Goal: Task Accomplishment & Management: Manage account settings

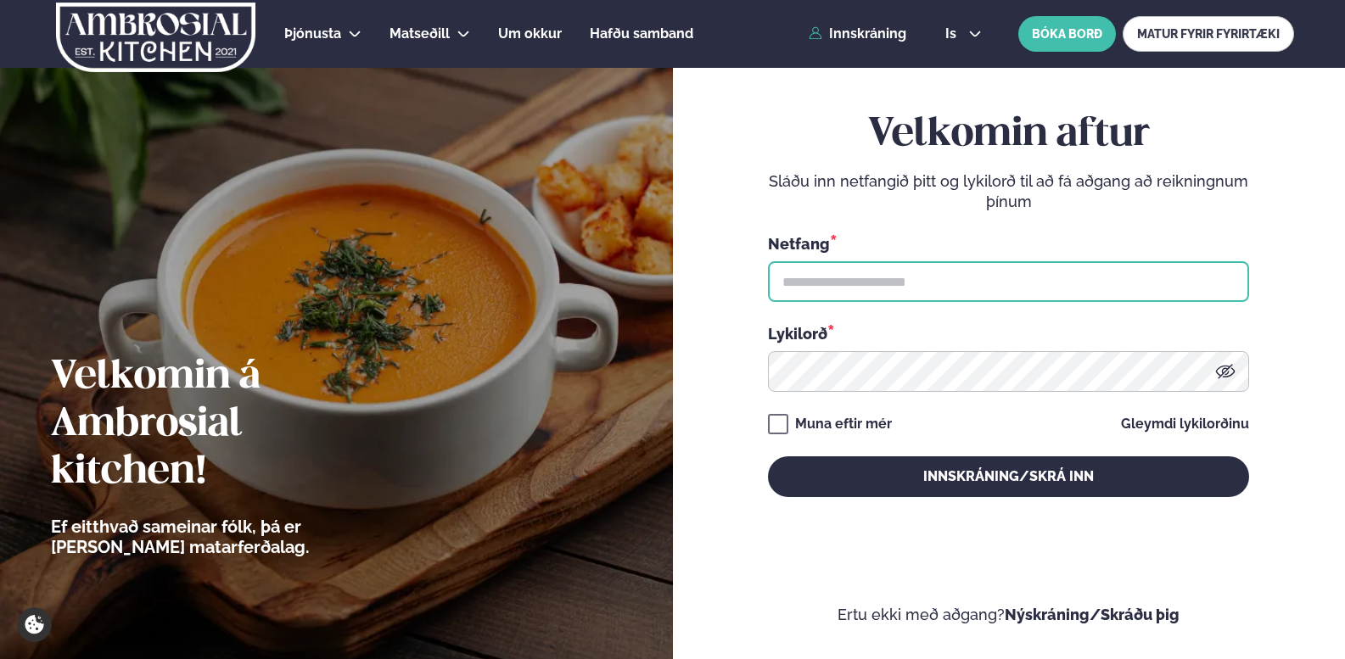
type input "**********"
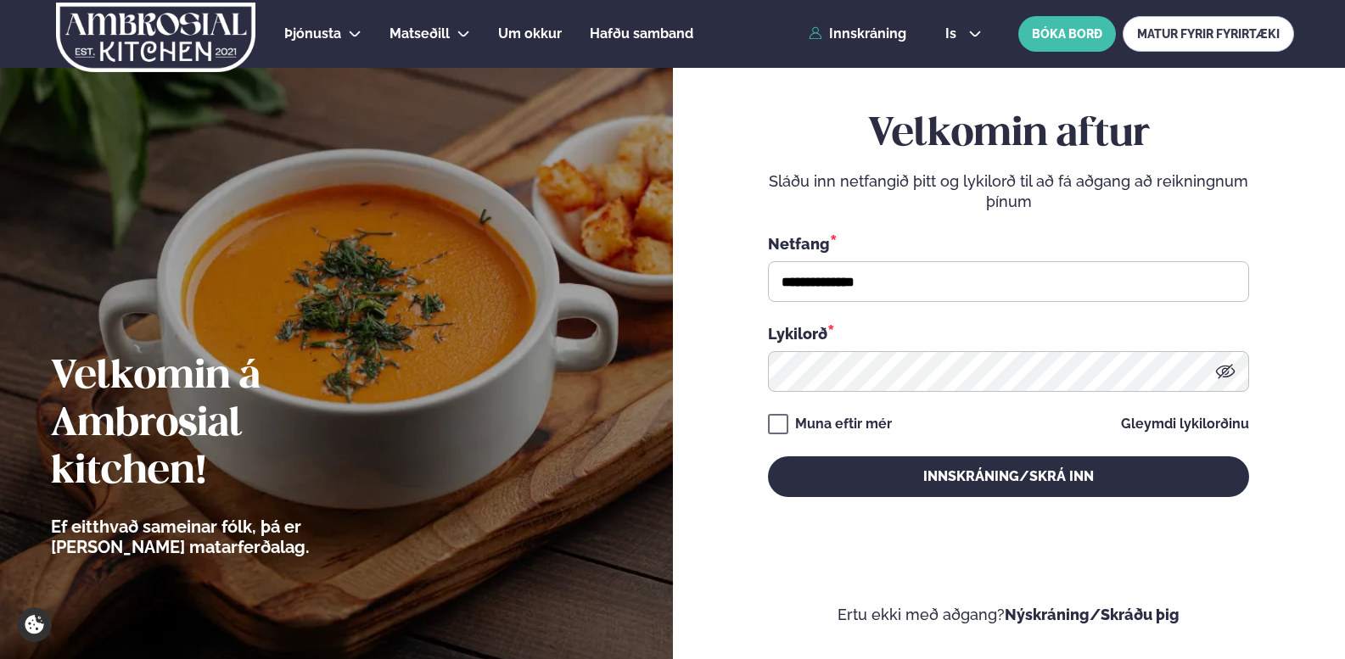
click at [862, 425] on div "Muna eftir mér" at bounding box center [843, 424] width 97 height 20
click at [872, 418] on div "Muna eftir mér" at bounding box center [843, 424] width 97 height 20
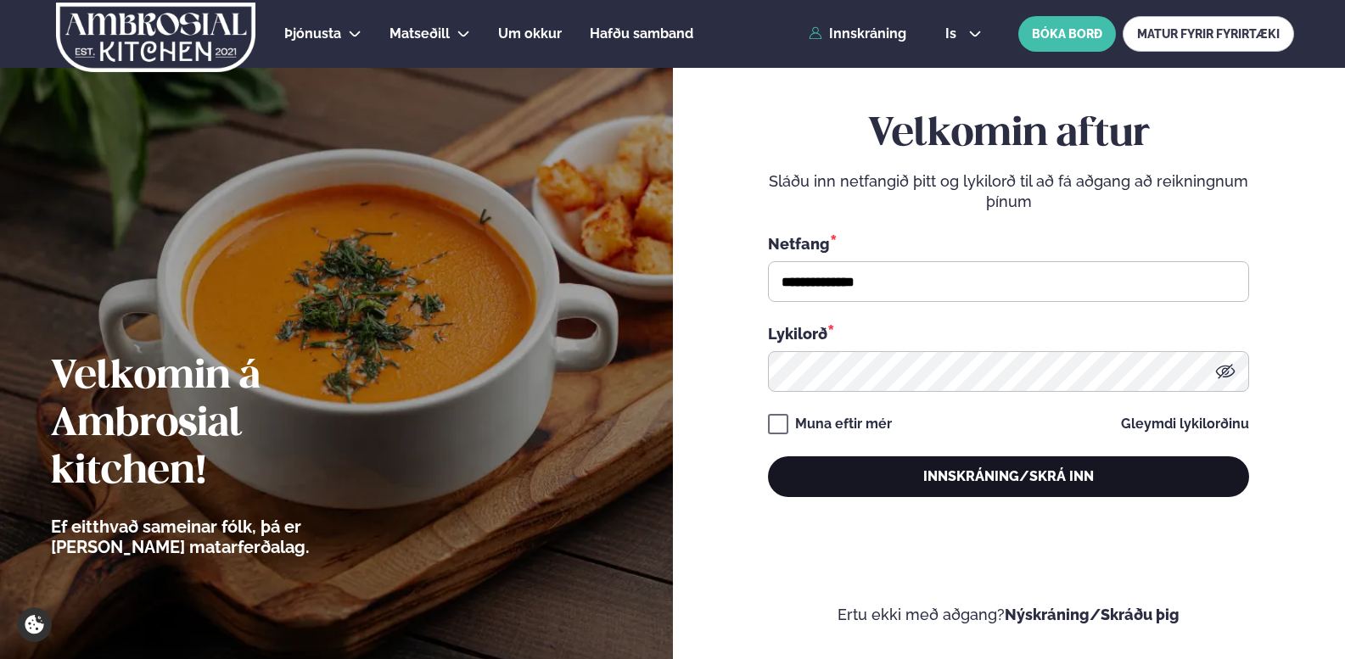
click at [904, 465] on button "Innskráning/Skrá inn" at bounding box center [1008, 476] width 481 height 41
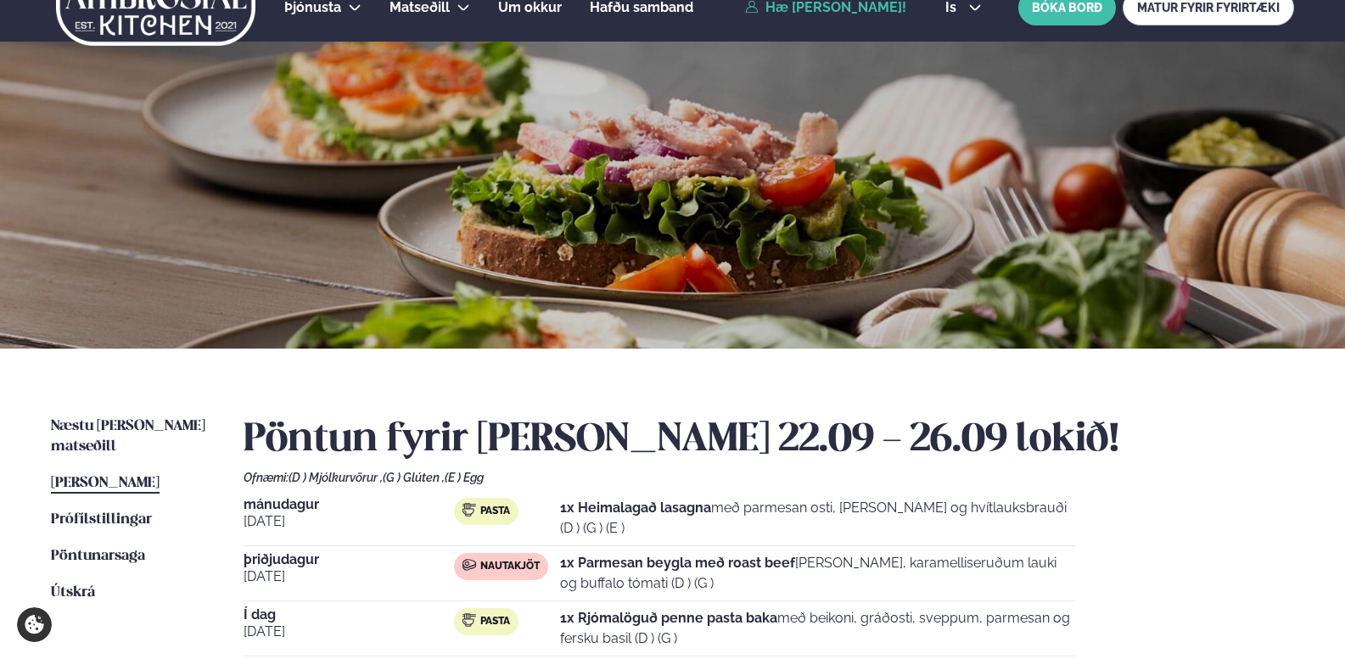
scroll to position [318, 0]
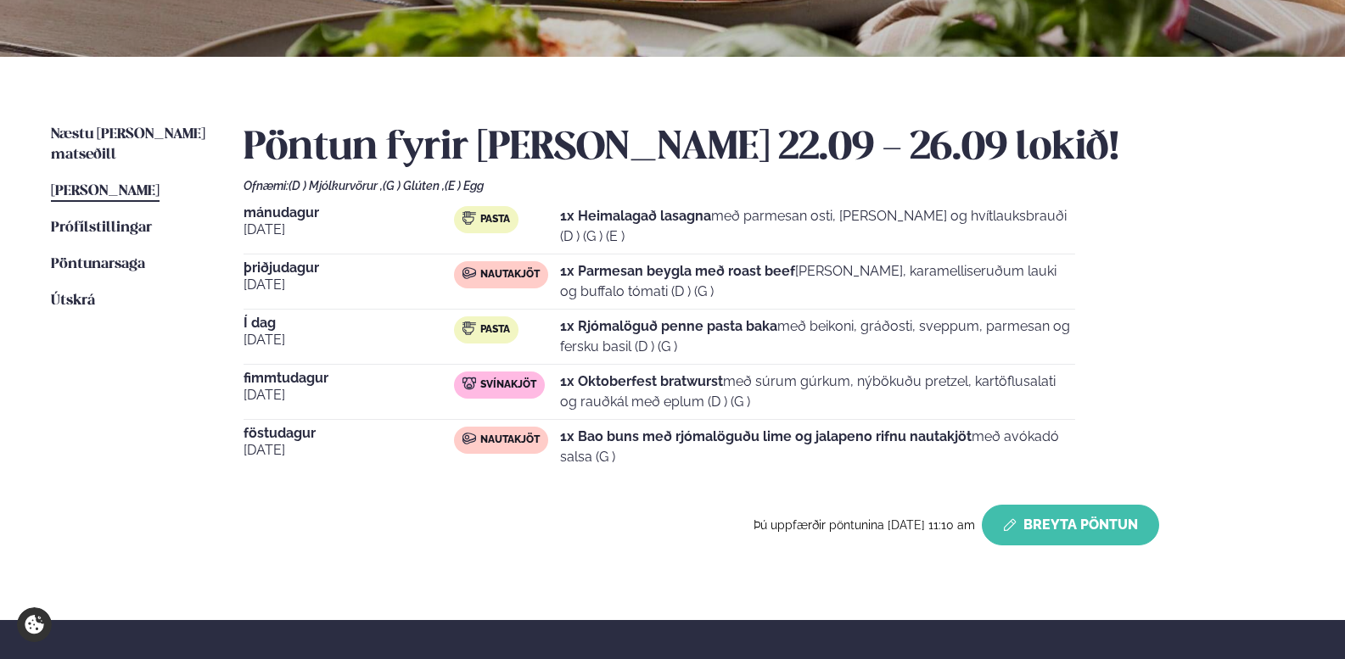
click at [1061, 539] on button "Breyta Pöntun" at bounding box center [1069, 525] width 177 height 41
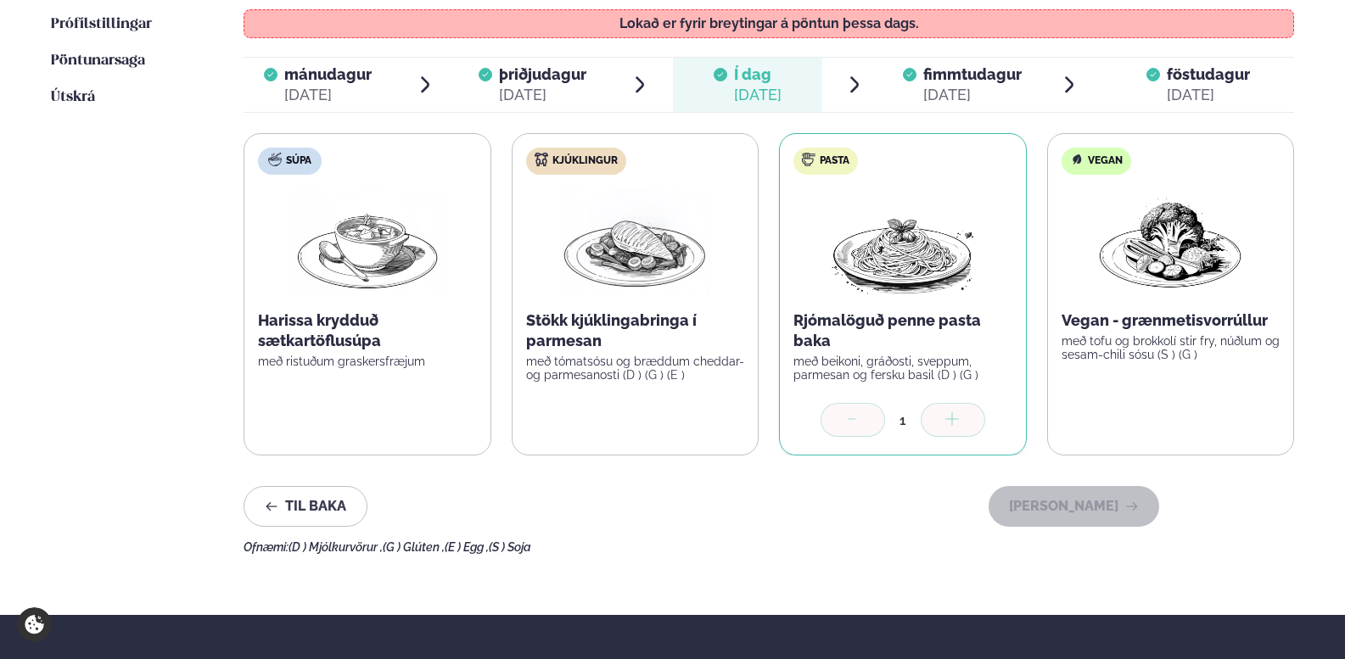
scroll to position [530, 0]
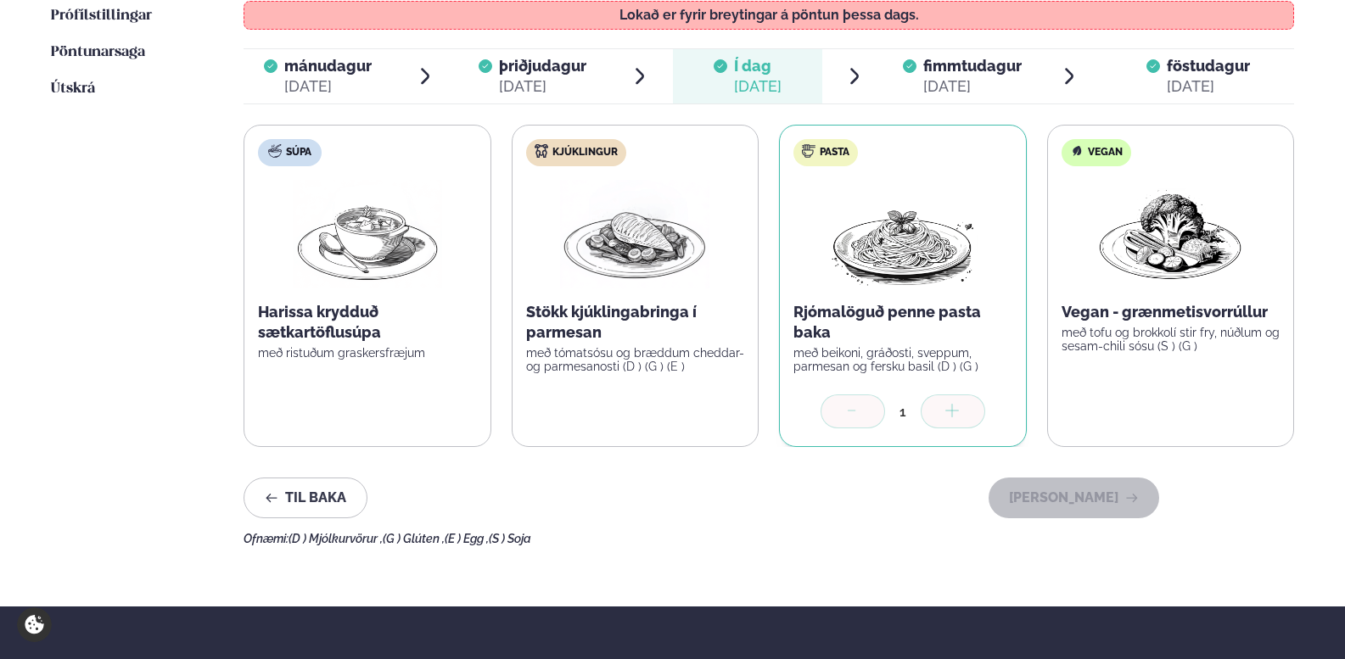
click at [832, 539] on div "Ofnæmi: (D ) Mjólkurvörur , (G ) Glúten , (E ) Egg , (S ) Soja" at bounding box center [768, 539] width 1050 height 14
click at [869, 528] on div "Veldu matseðilinn þinn fyrir [PERSON_NAME] Vinsamlegast hafðu í huga að breytin…" at bounding box center [768, 229] width 1050 height 633
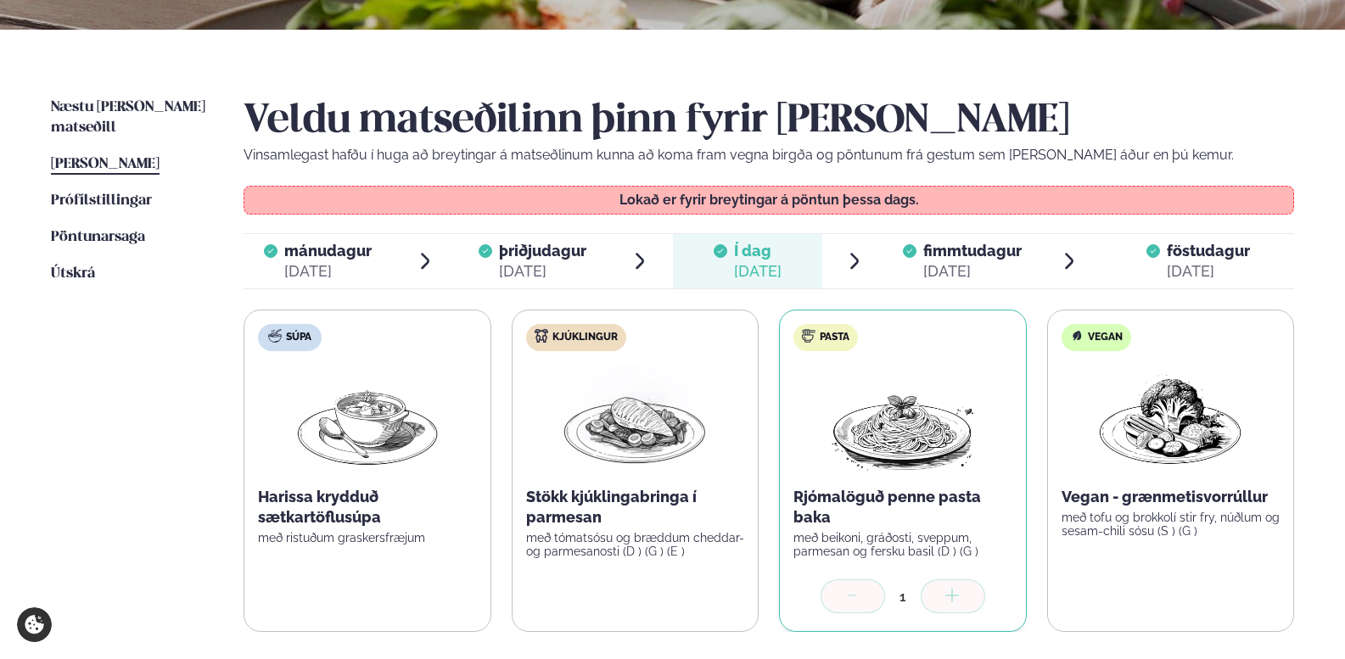
scroll to position [318, 0]
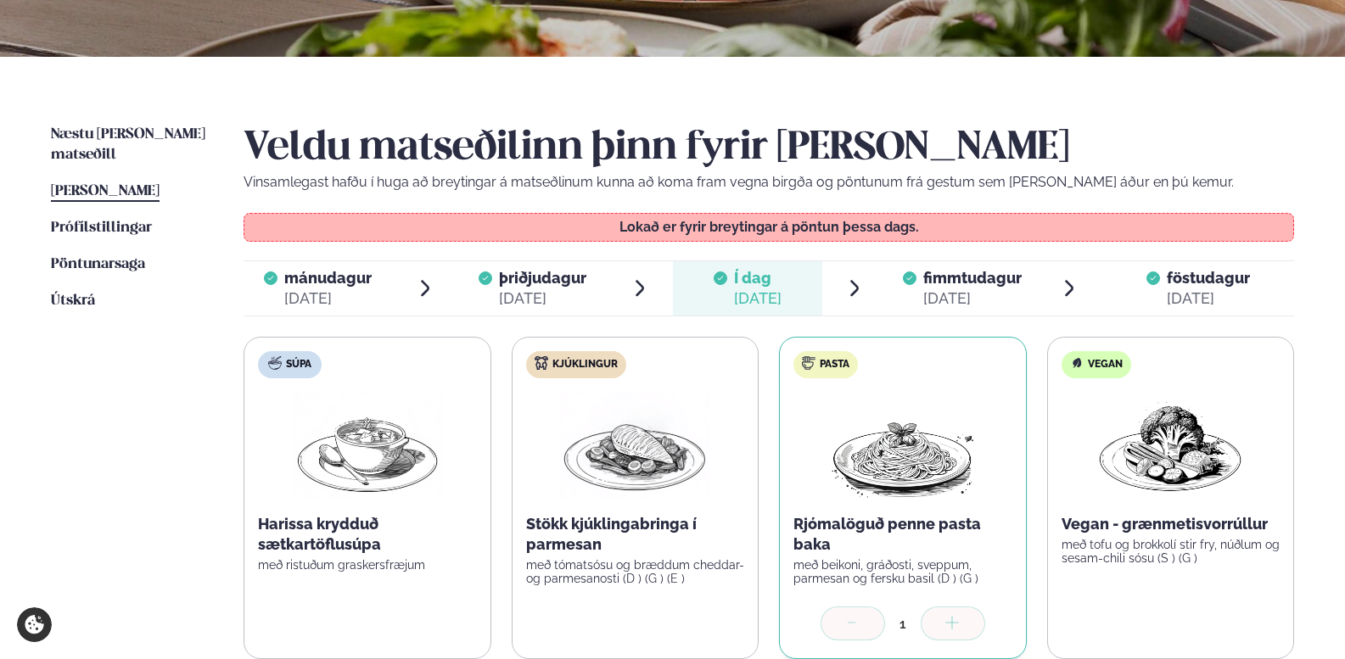
click at [948, 287] on span "fimmtudagur" at bounding box center [972, 278] width 98 height 18
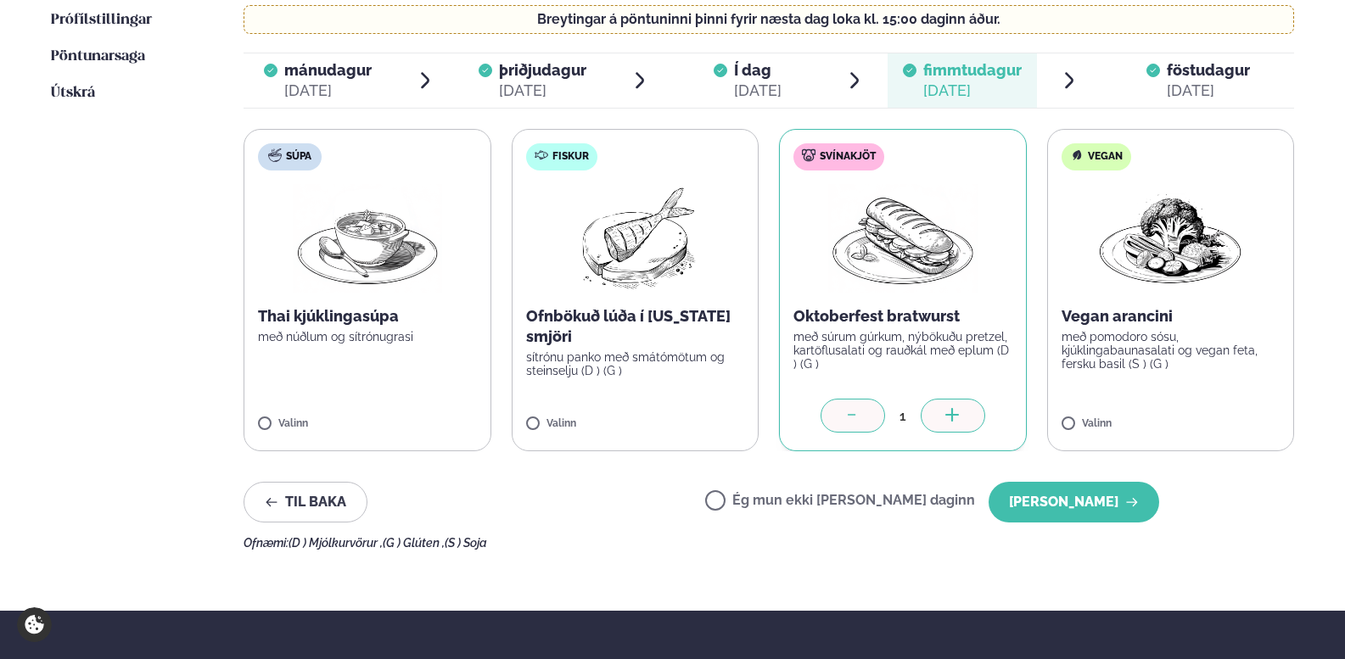
scroll to position [530, 0]
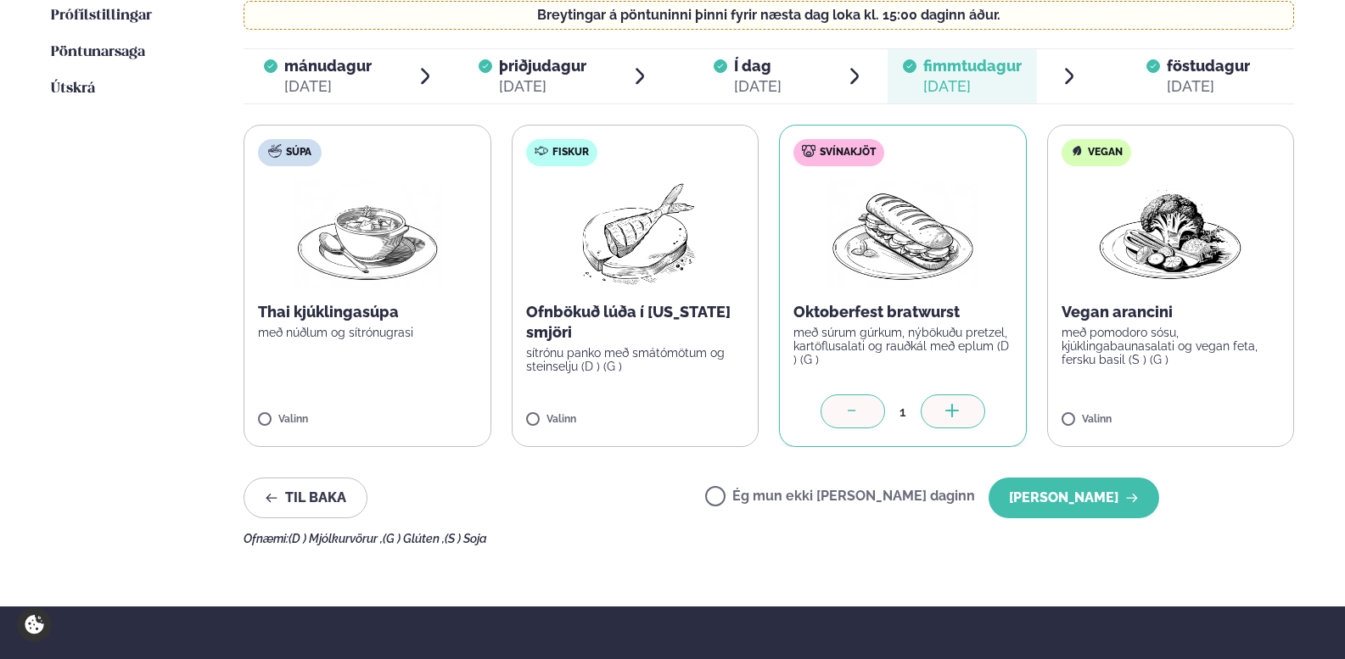
click at [1206, 59] on span "föstudagur" at bounding box center [1207, 66] width 83 height 18
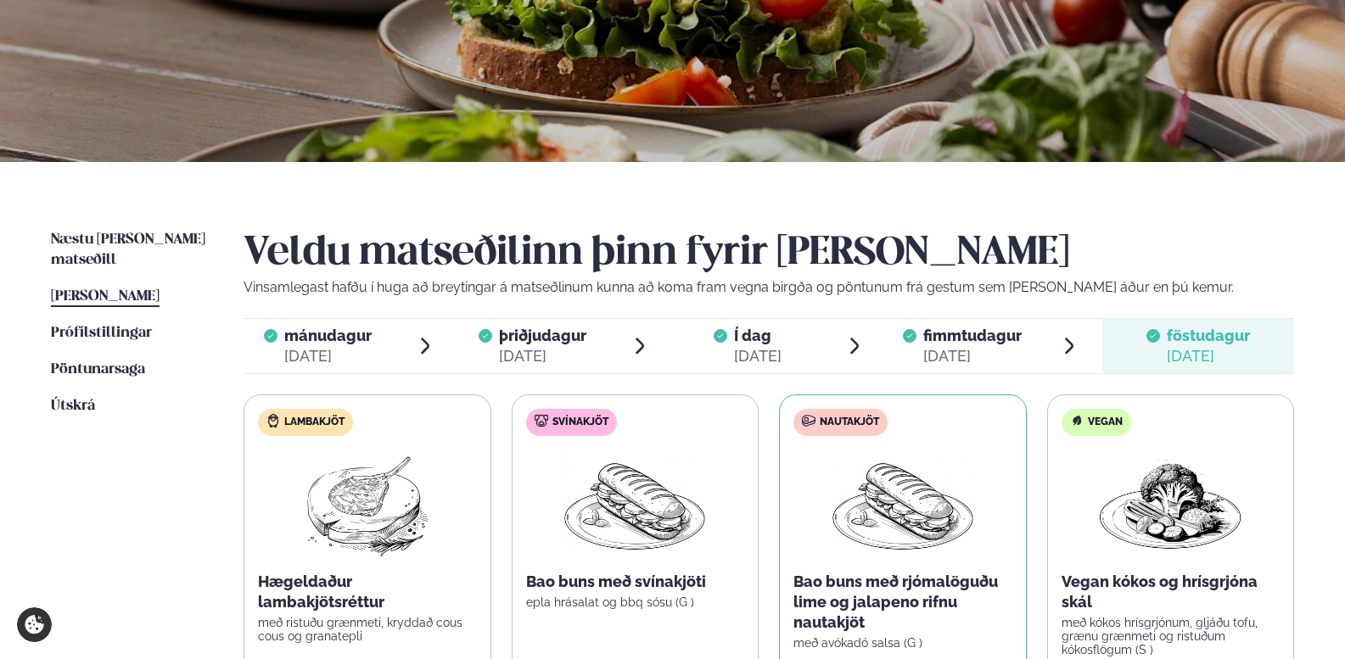
scroll to position [212, 0]
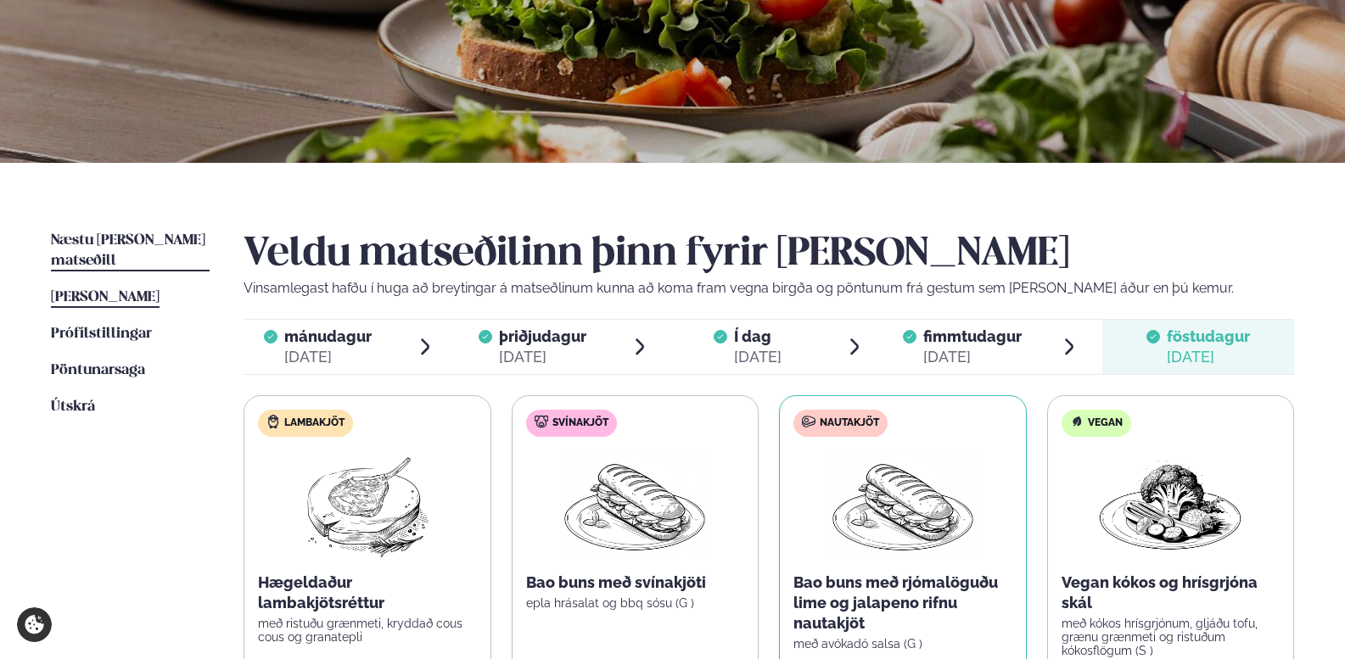
click at [150, 236] on span "Næstu [PERSON_NAME] matseðill" at bounding box center [128, 250] width 154 height 35
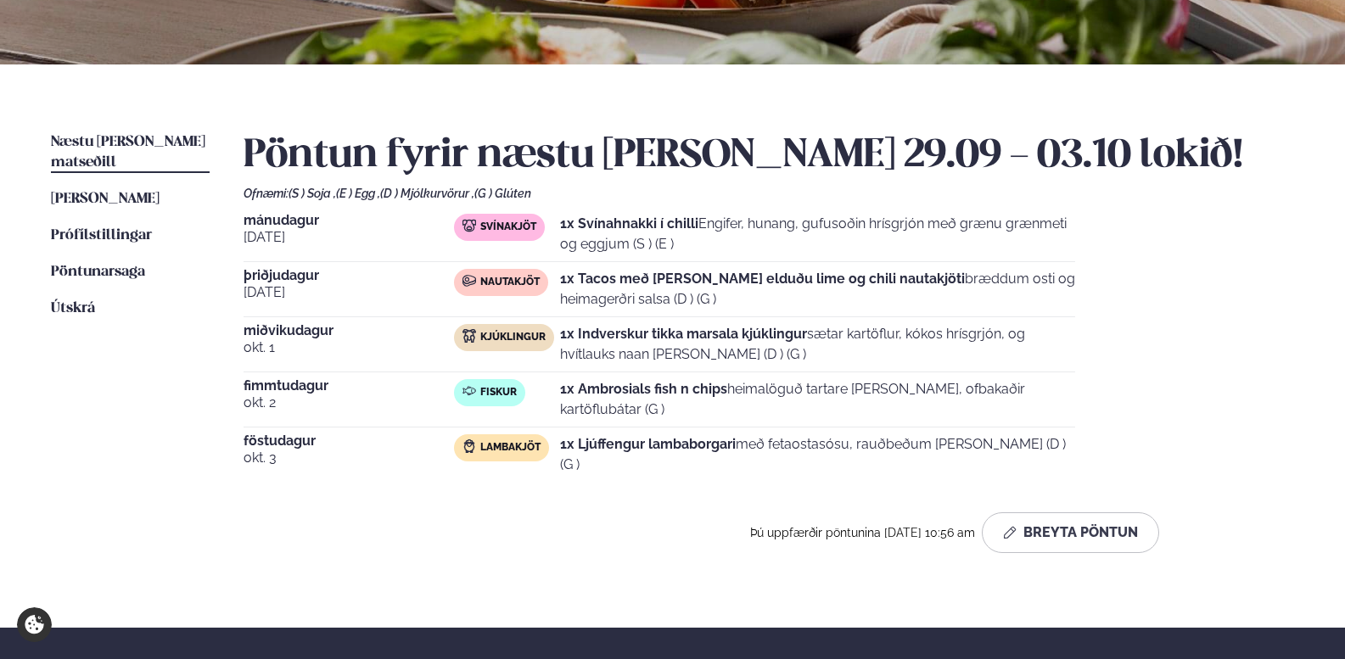
scroll to position [424, 0]
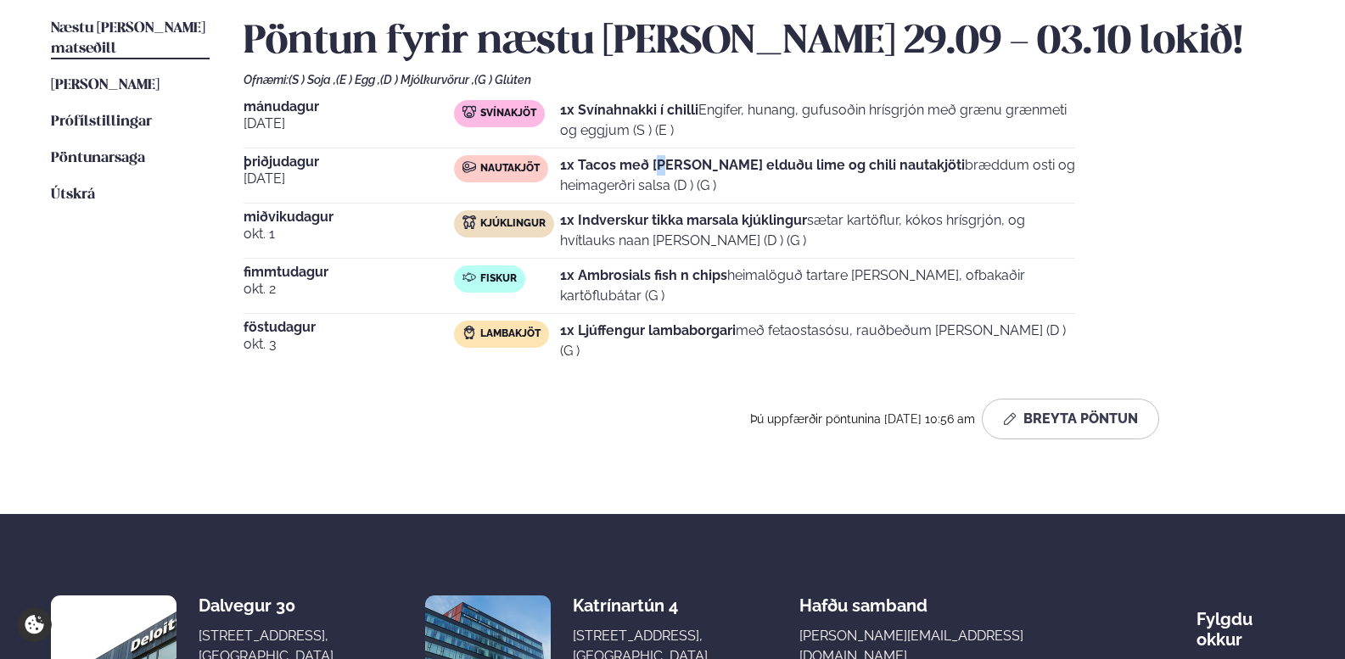
drag, startPoint x: 660, startPoint y: 155, endPoint x: 770, endPoint y: 175, distance: 112.0
click at [747, 174] on p "1x Tacos með [PERSON_NAME] elduðu lime og chili nautakjöti bræddum osti og heim…" at bounding box center [817, 175] width 515 height 41
click at [772, 175] on p "1x Tacos með [PERSON_NAME] elduðu lime og chili nautakjöti bræddum osti og heim…" at bounding box center [817, 175] width 515 height 41
drag, startPoint x: 779, startPoint y: 174, endPoint x: 946, endPoint y: 158, distance: 167.9
click at [874, 161] on p "1x Tacos með [PERSON_NAME] elduðu lime og chili nautakjöti bræddum osti og heim…" at bounding box center [817, 175] width 515 height 41
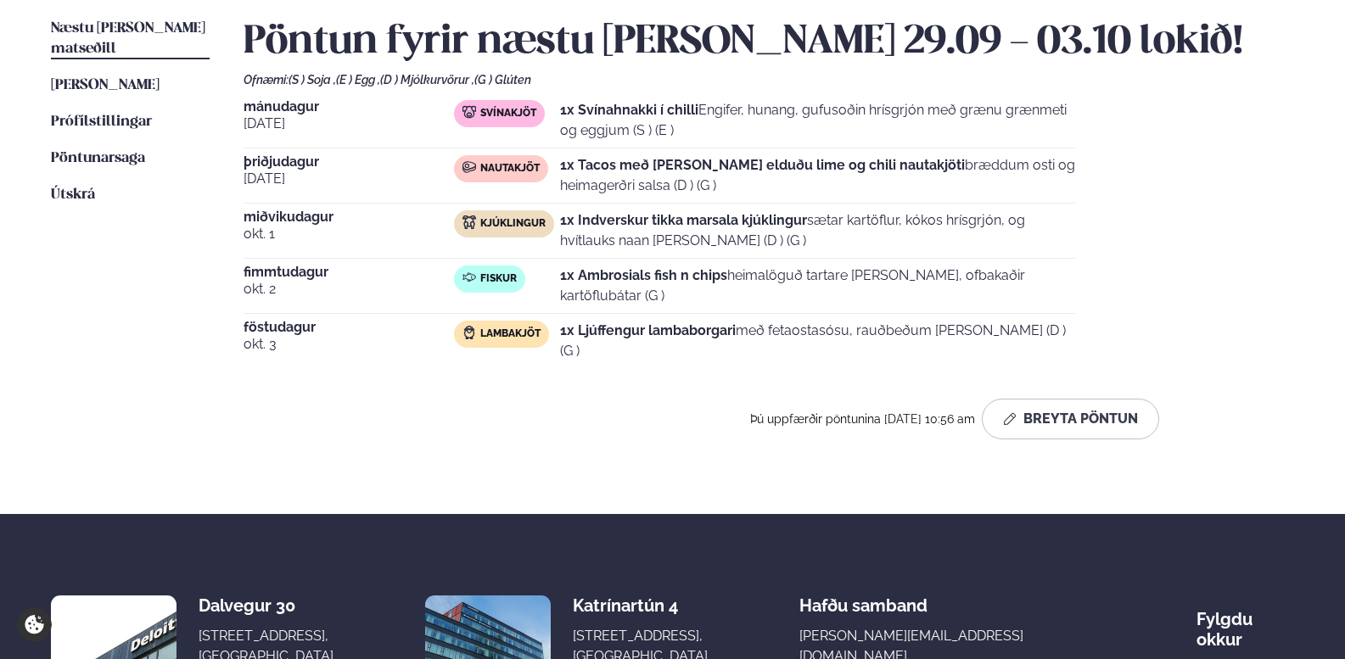
click at [946, 158] on p "1x Tacos með [PERSON_NAME] elduðu lime og chili nautakjöti bræddum osti og heim…" at bounding box center [817, 175] width 515 height 41
drag, startPoint x: 946, startPoint y: 158, endPoint x: 1092, endPoint y: 171, distance: 146.5
click at [995, 165] on p "1x Tacos með [PERSON_NAME] elduðu lime og chili nautakjöti bræddum osti og heim…" at bounding box center [817, 175] width 515 height 41
click at [1092, 172] on div "[DATE] Svínakjöt 1x Svínahnakki í chilli Engifer, hunang, gufusoðin hrísgrjón m…" at bounding box center [768, 234] width 1050 height 268
click at [1077, 176] on div "[DATE] Svínakjöt 1x Svínahnakki í chilli Engifer, hunang, gufusoðin hrísgrjón m…" at bounding box center [768, 234] width 1050 height 268
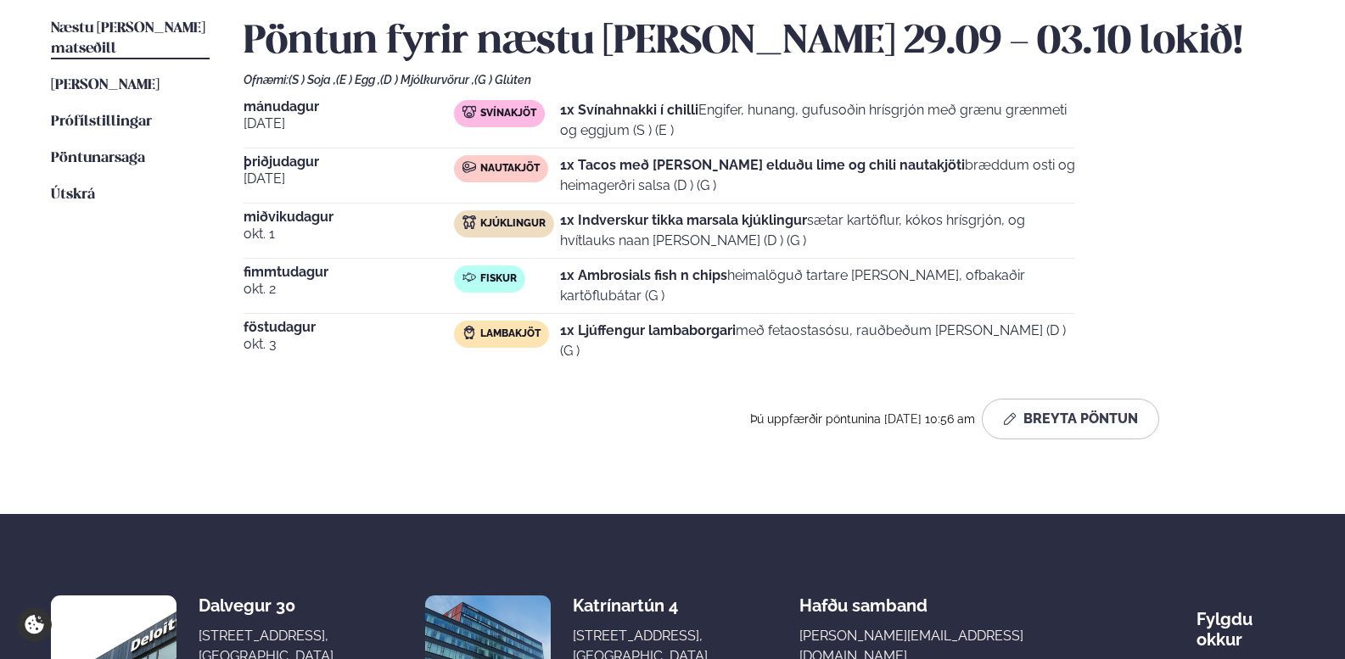
drag, startPoint x: 1061, startPoint y: 206, endPoint x: 1070, endPoint y: 246, distance: 40.8
click at [1070, 246] on div "[DATE] Svínakjöt 1x Svínahnakki í chilli Engifer, hunang, gufusoðin hrísgrjón m…" at bounding box center [768, 234] width 1050 height 268
click at [1071, 254] on div "[DATE] Kjúklingur 1x Indverskur tikka marsala kjúklingur sætar kartöflur, kókos…" at bounding box center [658, 234] width 831 height 48
click at [1134, 417] on button "Breyta Pöntun" at bounding box center [1069, 419] width 177 height 41
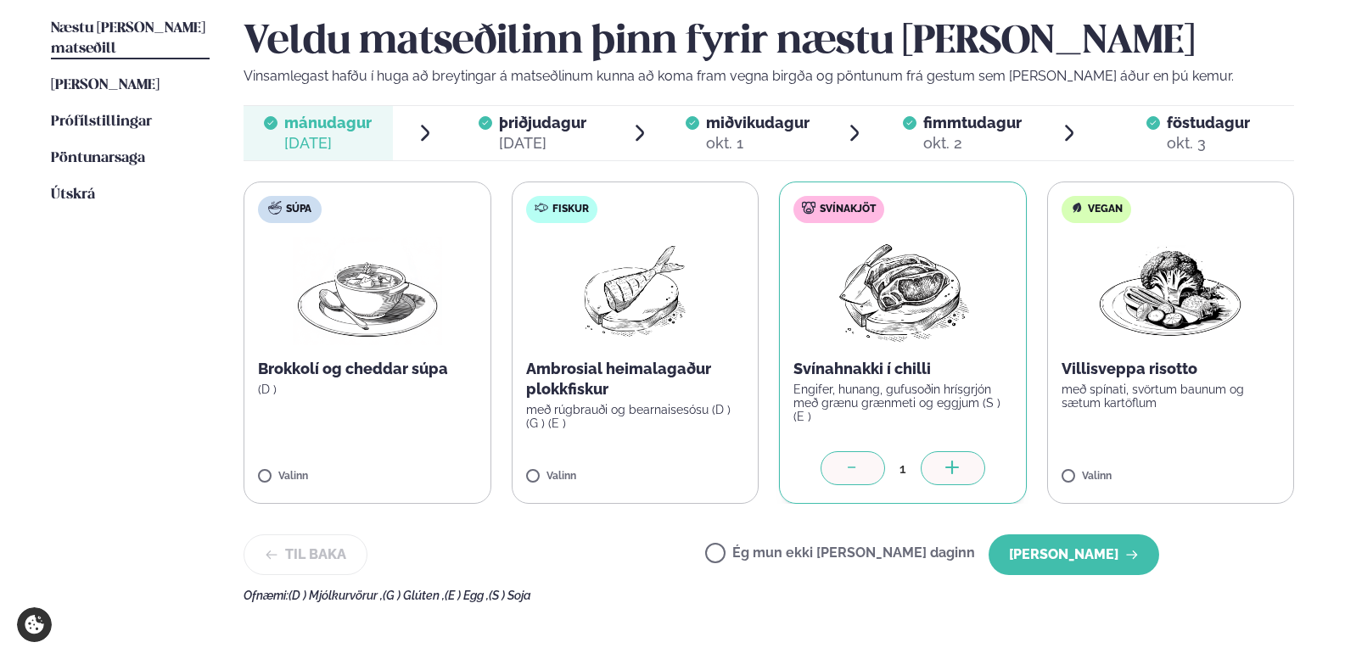
click at [493, 141] on span "þriðjudagur þri. [DATE]" at bounding box center [532, 133] width 149 height 54
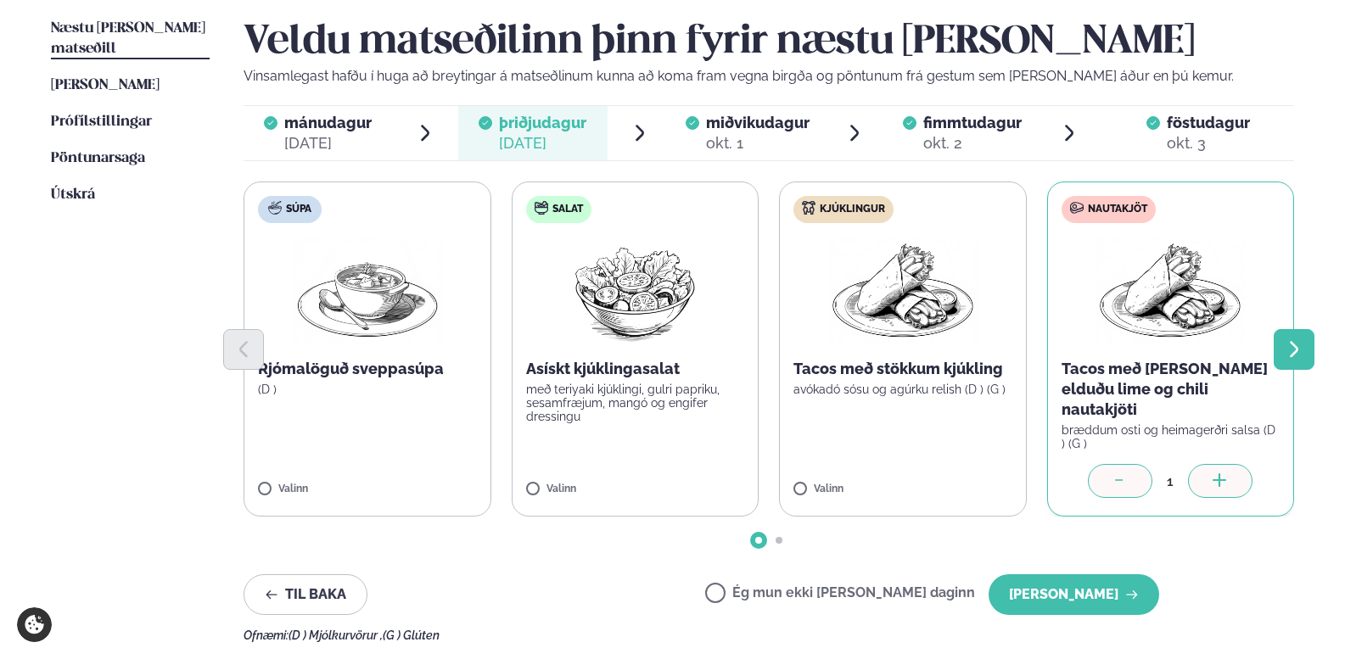
click at [1302, 344] on icon "Next slide" at bounding box center [1293, 349] width 20 height 20
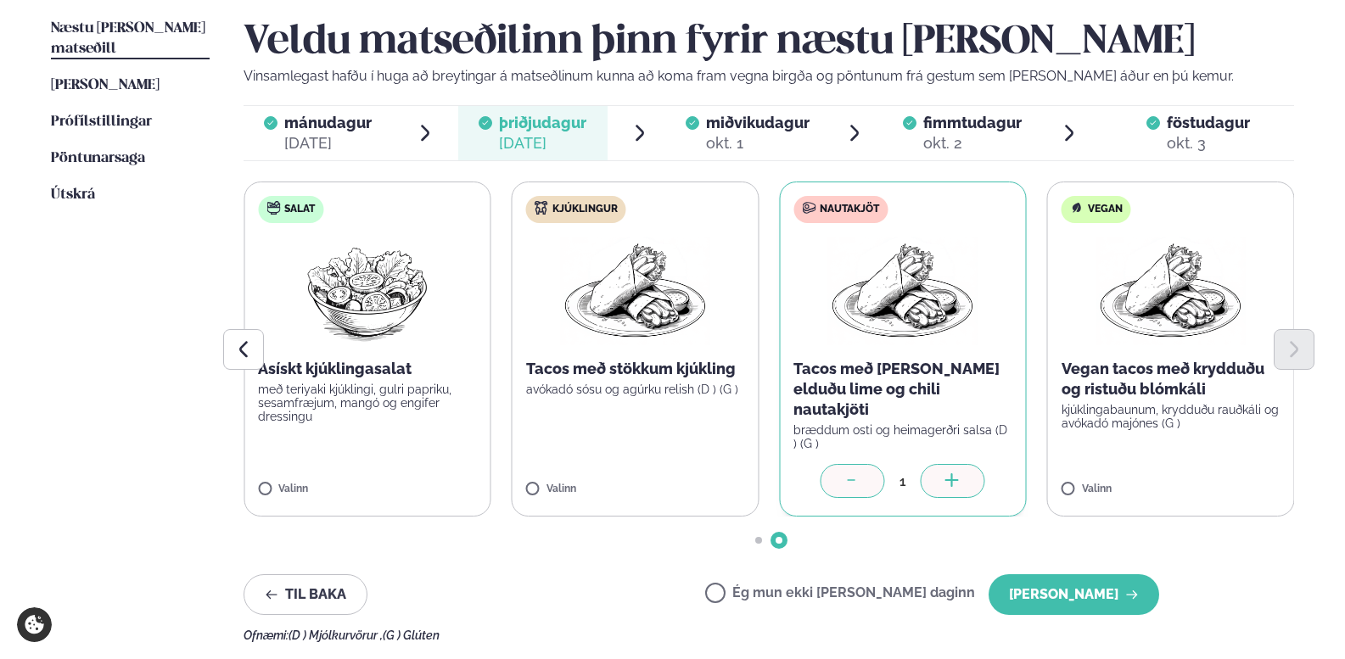
click at [739, 130] on span "miðvikudagur" at bounding box center [757, 123] width 103 height 18
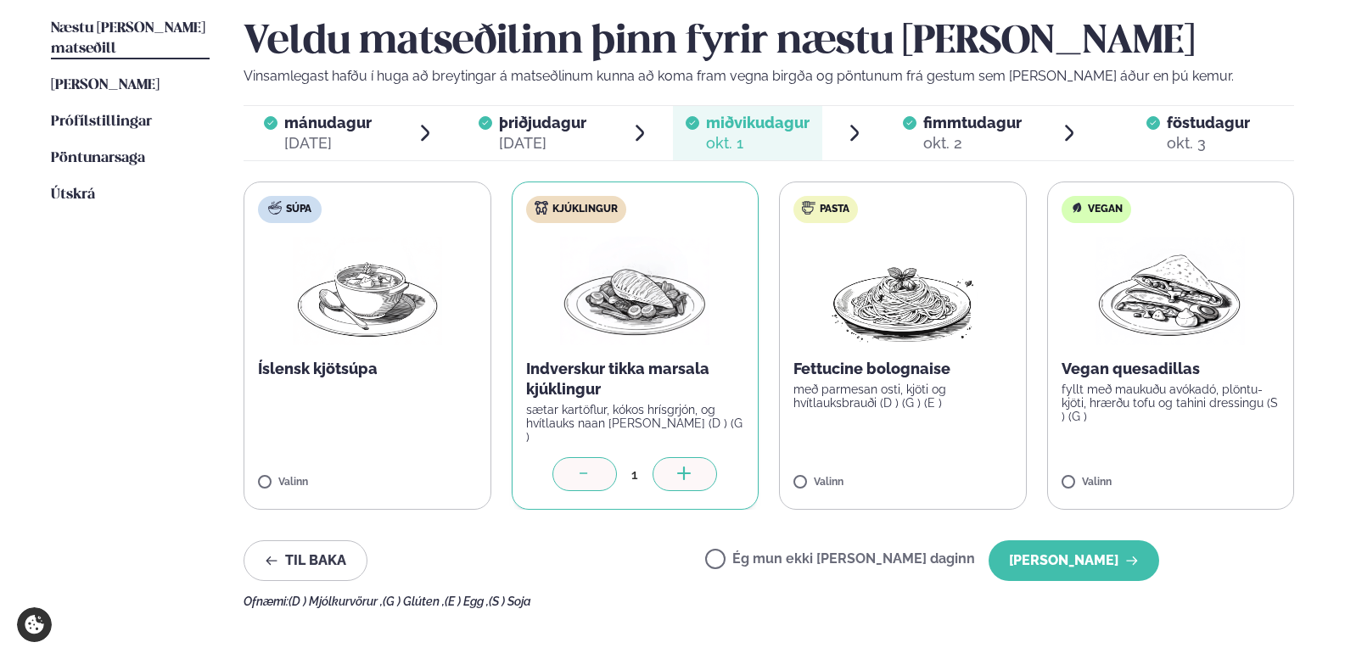
click at [976, 128] on span "fimmtudagur" at bounding box center [972, 123] width 98 height 18
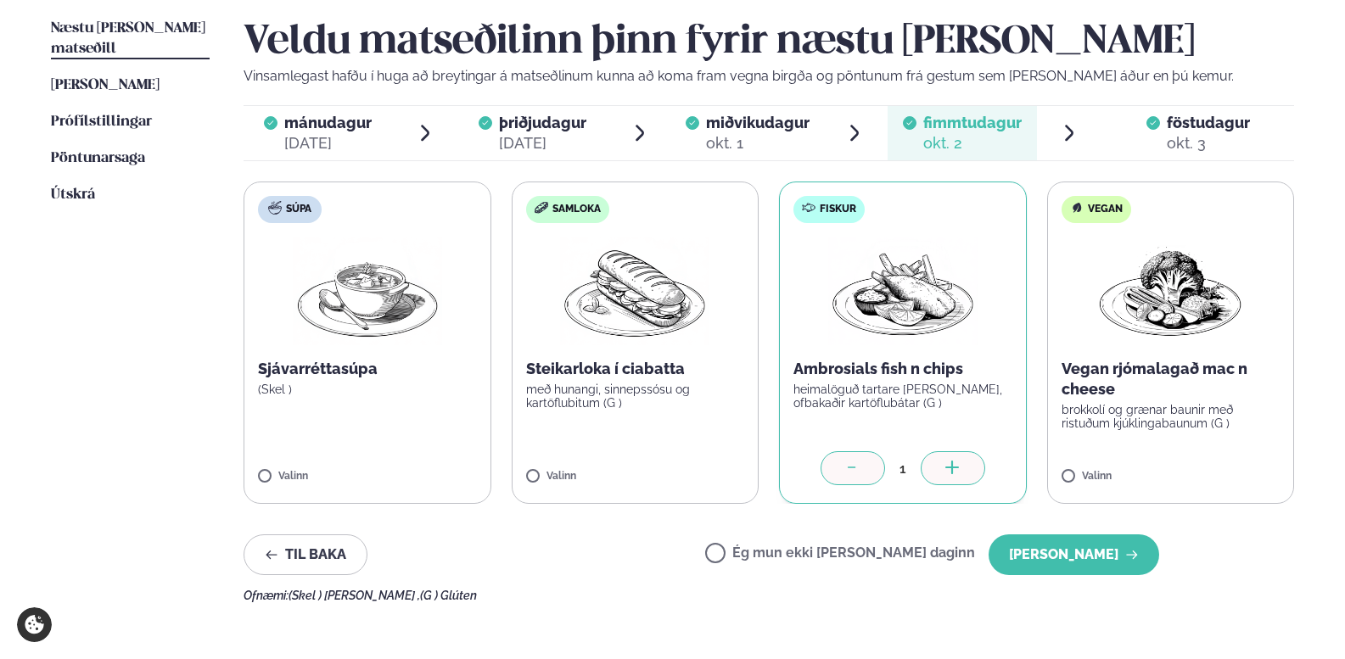
click at [1172, 133] on div "okt. 3" at bounding box center [1207, 143] width 83 height 20
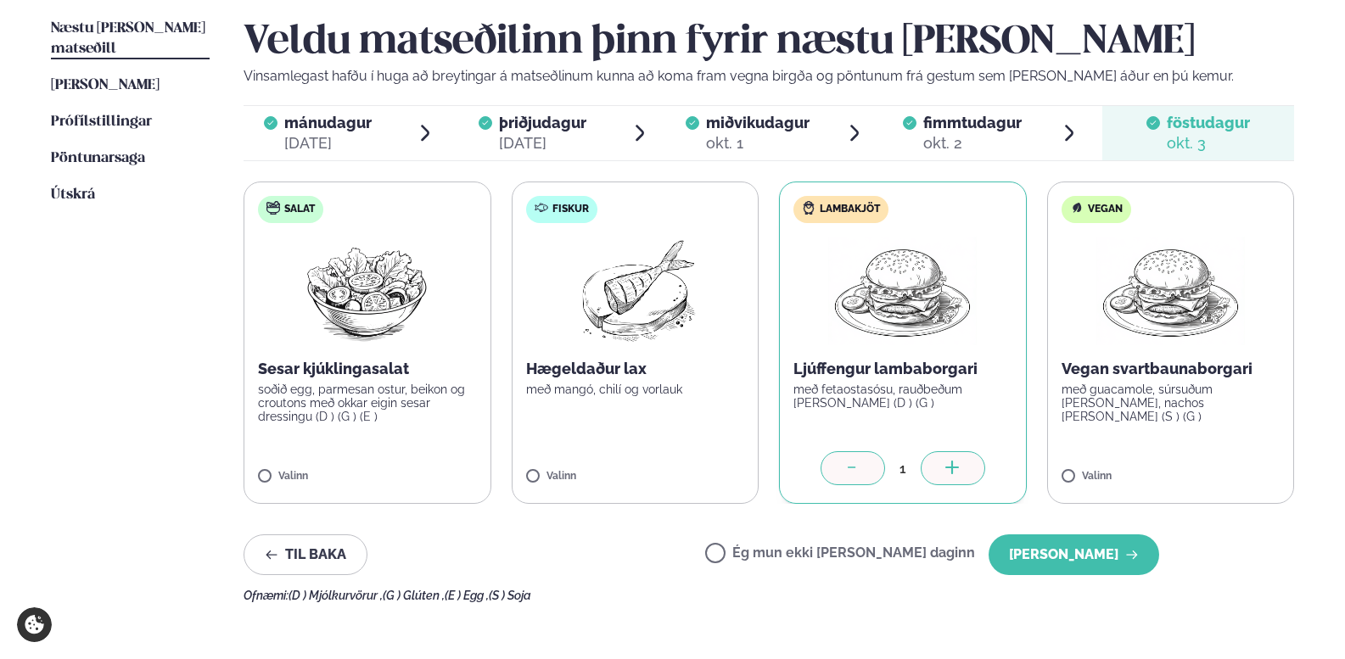
click at [1274, 577] on div "Veldu matseðilinn þinn fyrir næstu [PERSON_NAME] Vinsamlegast hafðu í huga að b…" at bounding box center [768, 311] width 1050 height 584
click at [1112, 554] on button "[PERSON_NAME]" at bounding box center [1073, 554] width 171 height 41
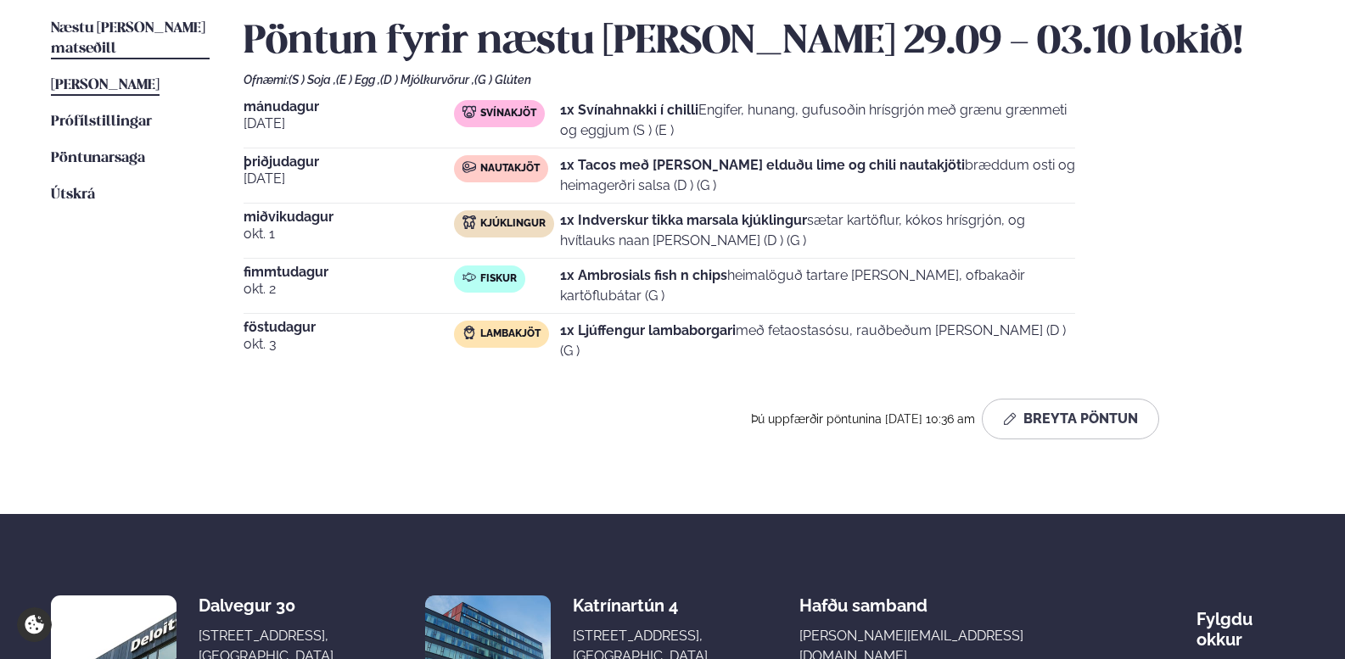
click at [158, 75] on link "[PERSON_NAME] matseðill [PERSON_NAME]" at bounding box center [105, 85] width 109 height 20
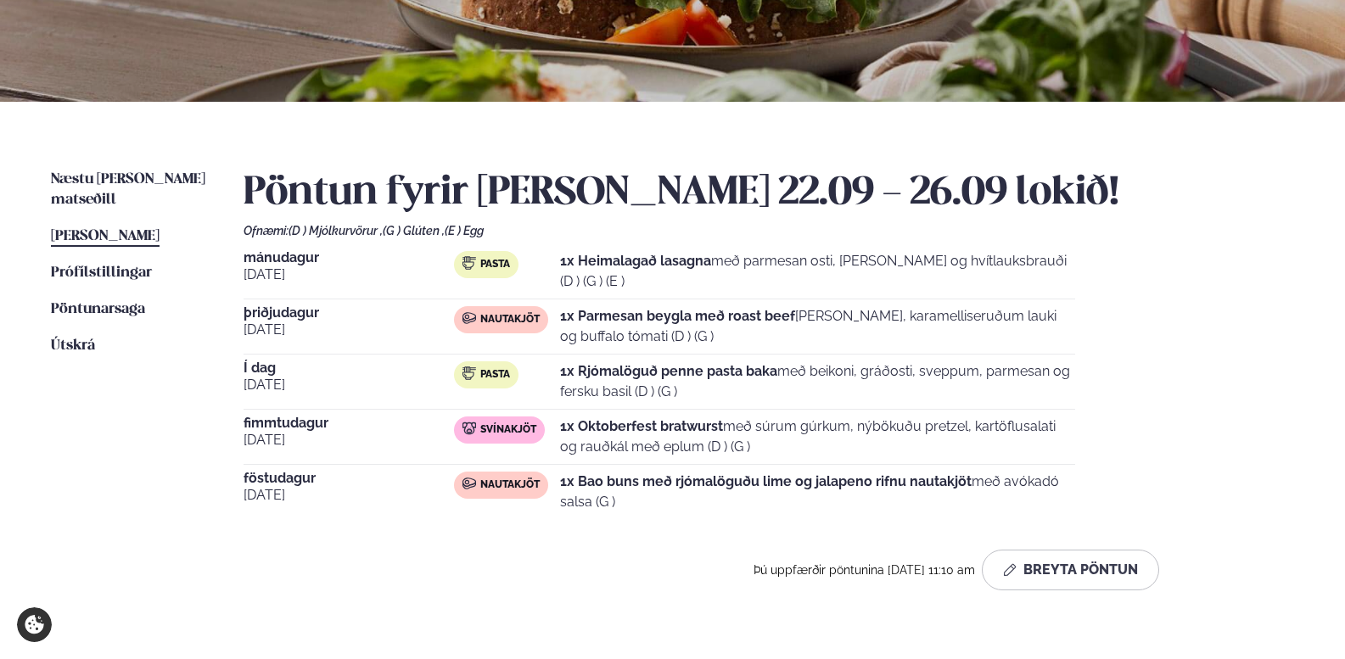
scroll to position [318, 0]
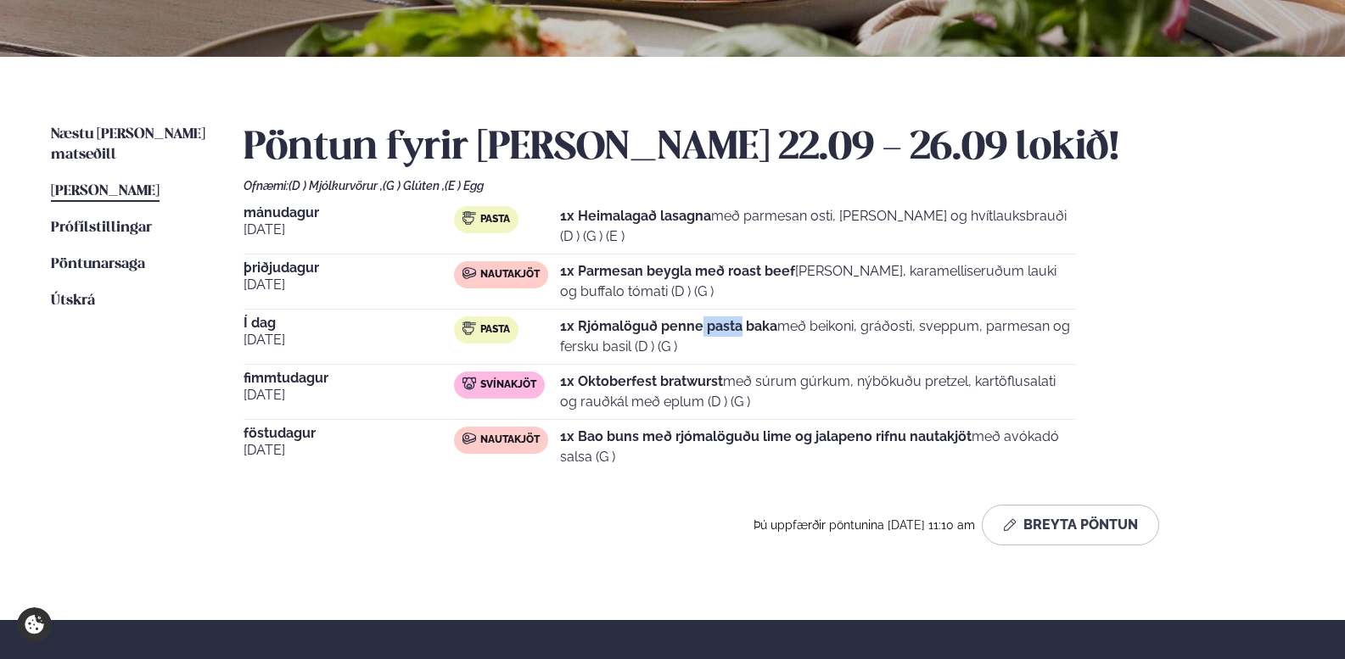
drag, startPoint x: 702, startPoint y: 320, endPoint x: 806, endPoint y: 324, distance: 103.6
click at [786, 323] on p "1x Rjómalöguð penne pasta baka með beikoni, gráðosti, sveppum, parmesan og fers…" at bounding box center [817, 336] width 515 height 41
click at [807, 324] on p "1x Rjómalöguð penne pasta baka með beikoni, gráðosti, sveppum, parmesan og fers…" at bounding box center [817, 336] width 515 height 41
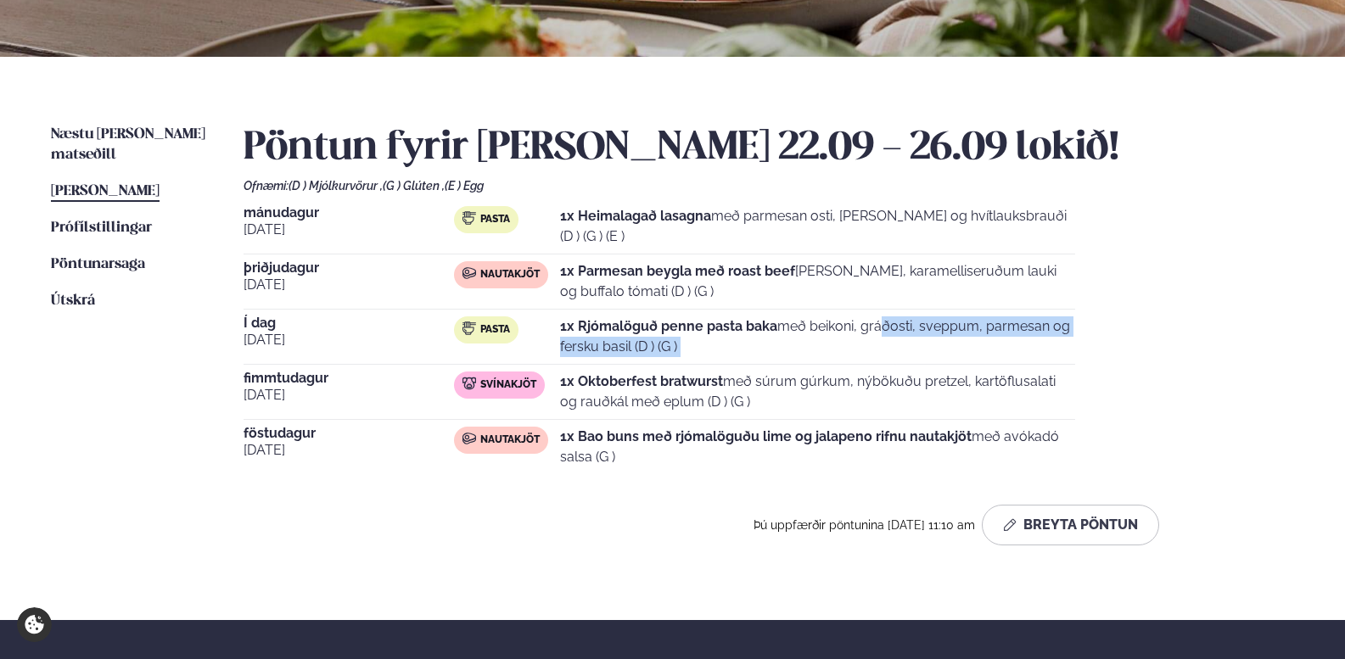
drag, startPoint x: 807, startPoint y: 324, endPoint x: 1009, endPoint y: 352, distance: 204.7
click at [901, 345] on p "1x Rjómalöguð penne pasta baka með beikoni, gráðosti, sveppum, parmesan og fers…" at bounding box center [817, 336] width 515 height 41
click at [1018, 348] on p "1x Rjómalöguð penne pasta baka með beikoni, gráðosti, sveppum, parmesan og fers…" at bounding box center [817, 336] width 515 height 41
drag, startPoint x: 463, startPoint y: 373, endPoint x: 446, endPoint y: 373, distance: 17.0
click at [446, 373] on div "[DATE] Pasta 1x Heimalagað lasagna með parmesan osti, basil pesto og hvítlauksb…" at bounding box center [768, 340] width 1050 height 268
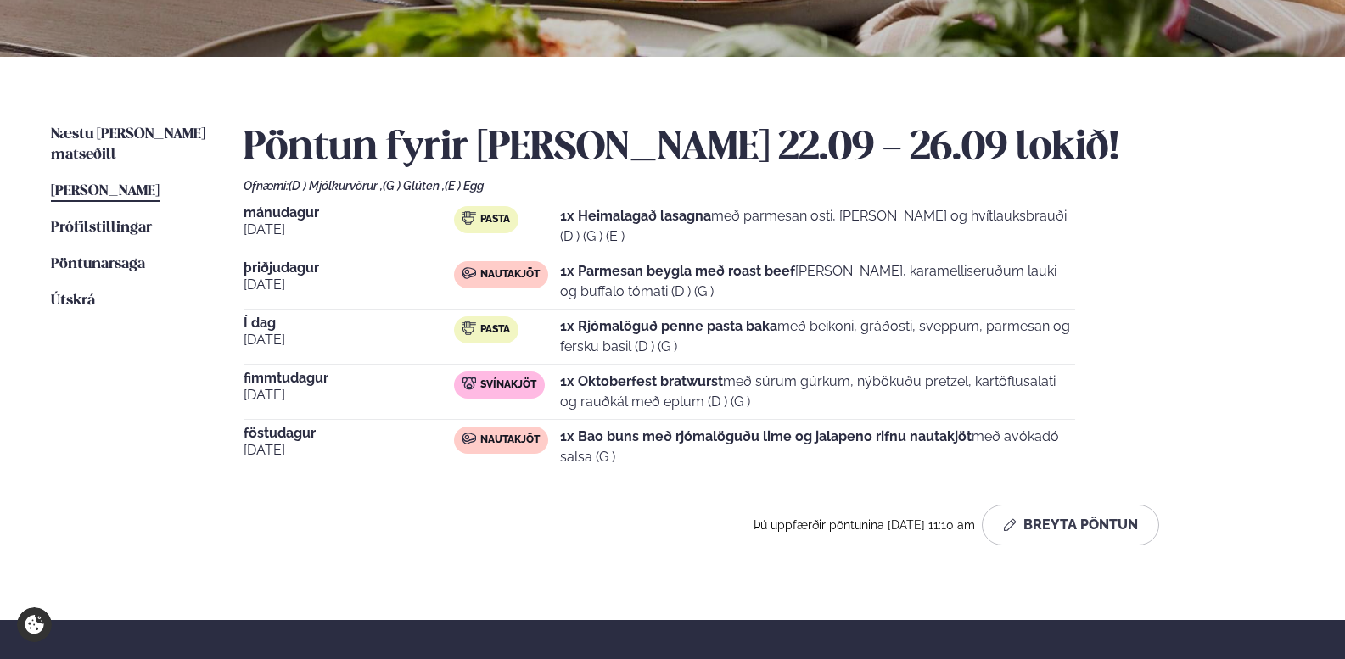
click at [1043, 331] on p "1x Rjómalöguð penne pasta baka með beikoni, gráðosti, sveppum, parmesan og fers…" at bounding box center [817, 336] width 515 height 41
drag, startPoint x: 693, startPoint y: 336, endPoint x: 981, endPoint y: 315, distance: 288.3
click at [921, 318] on p "1x Rjómalöguð penne pasta baka með beikoni, gráðosti, sveppum, parmesan og fers…" at bounding box center [817, 336] width 515 height 41
click at [981, 315] on div "[DATE] Pasta 1x Heimalagað lasagna með parmesan osti, basil pesto og hvítlauksb…" at bounding box center [768, 340] width 1050 height 268
click at [1010, 318] on p "1x Rjómalöguð penne pasta baka með beikoni, gráðosti, sveppum, parmesan og fers…" at bounding box center [817, 336] width 515 height 41
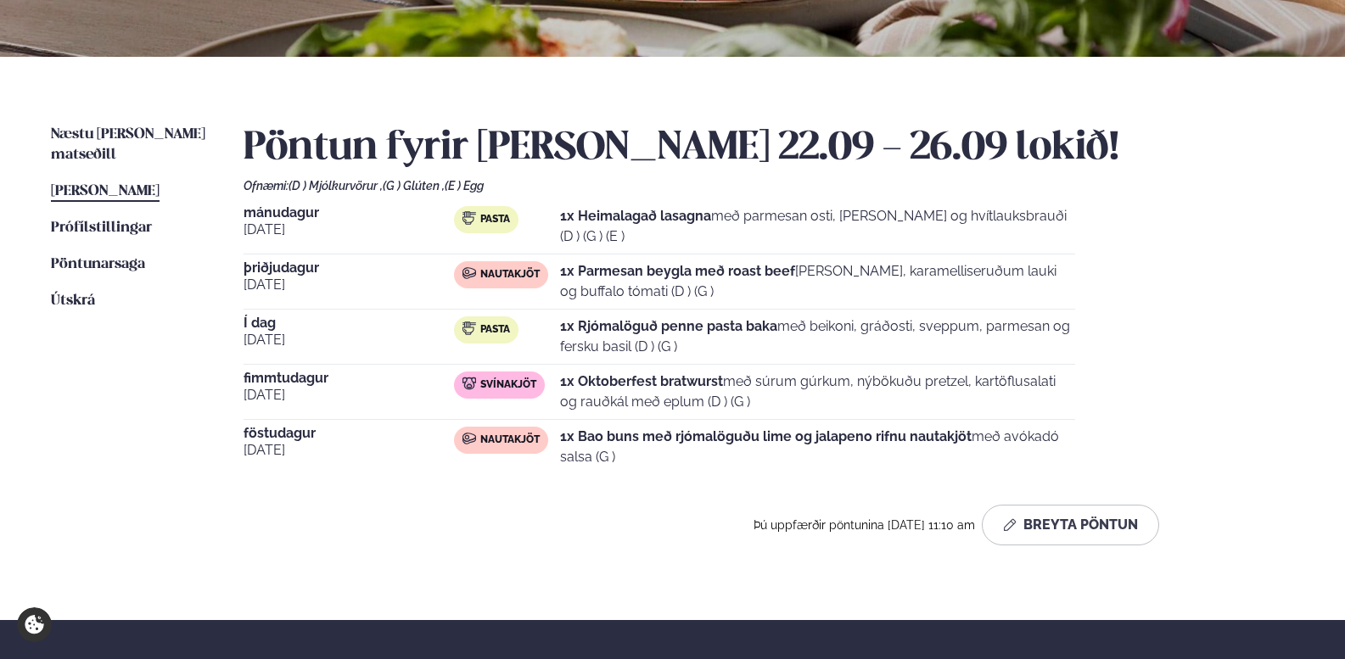
click at [1100, 316] on div "[DATE] Pasta 1x Heimalagað lasagna með parmesan osti, basil pesto og hvítlauksb…" at bounding box center [768, 340] width 1050 height 268
drag, startPoint x: 1094, startPoint y: 333, endPoint x: 1118, endPoint y: 375, distance: 48.6
click at [1101, 356] on div "[DATE] Pasta 1x Heimalagað lasagna með parmesan osti, basil pesto og hvítlauksb…" at bounding box center [768, 340] width 1050 height 268
click at [1122, 378] on div "[DATE] Pasta 1x Heimalagað lasagna með parmesan osti, basil pesto og hvítlauksb…" at bounding box center [768, 340] width 1050 height 268
